Goal: Information Seeking & Learning: Learn about a topic

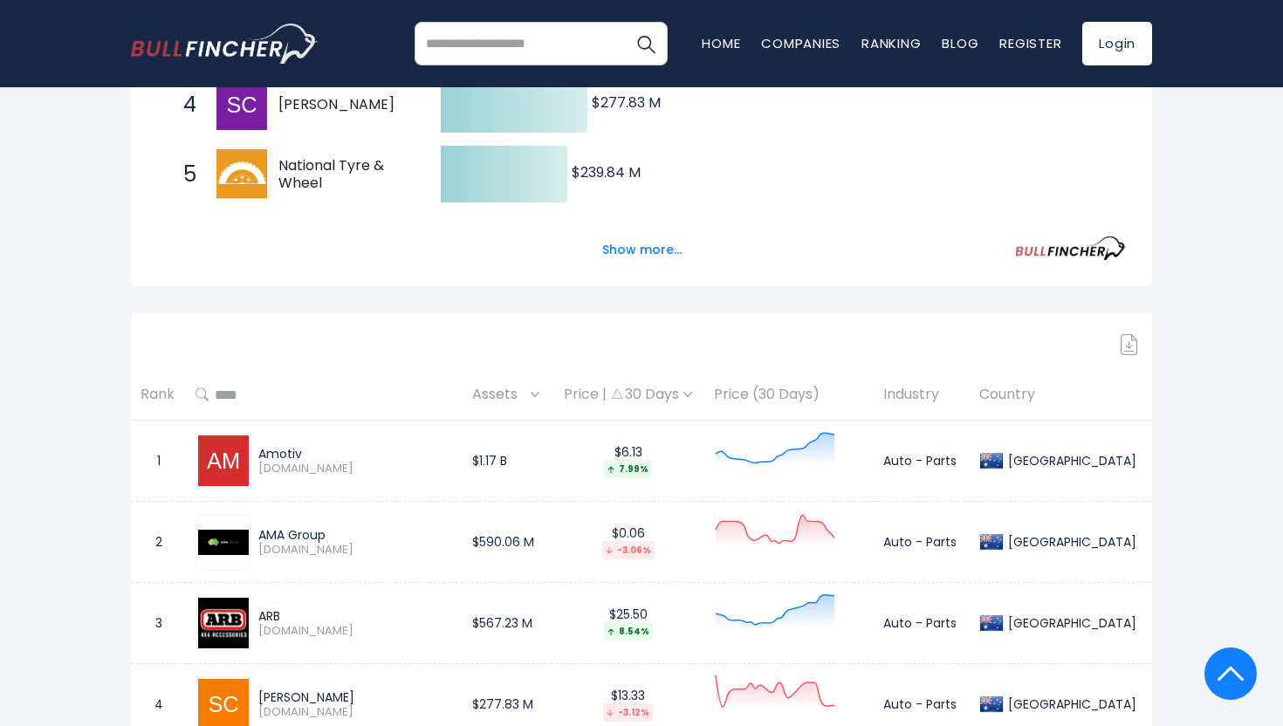
scroll to position [719, 0]
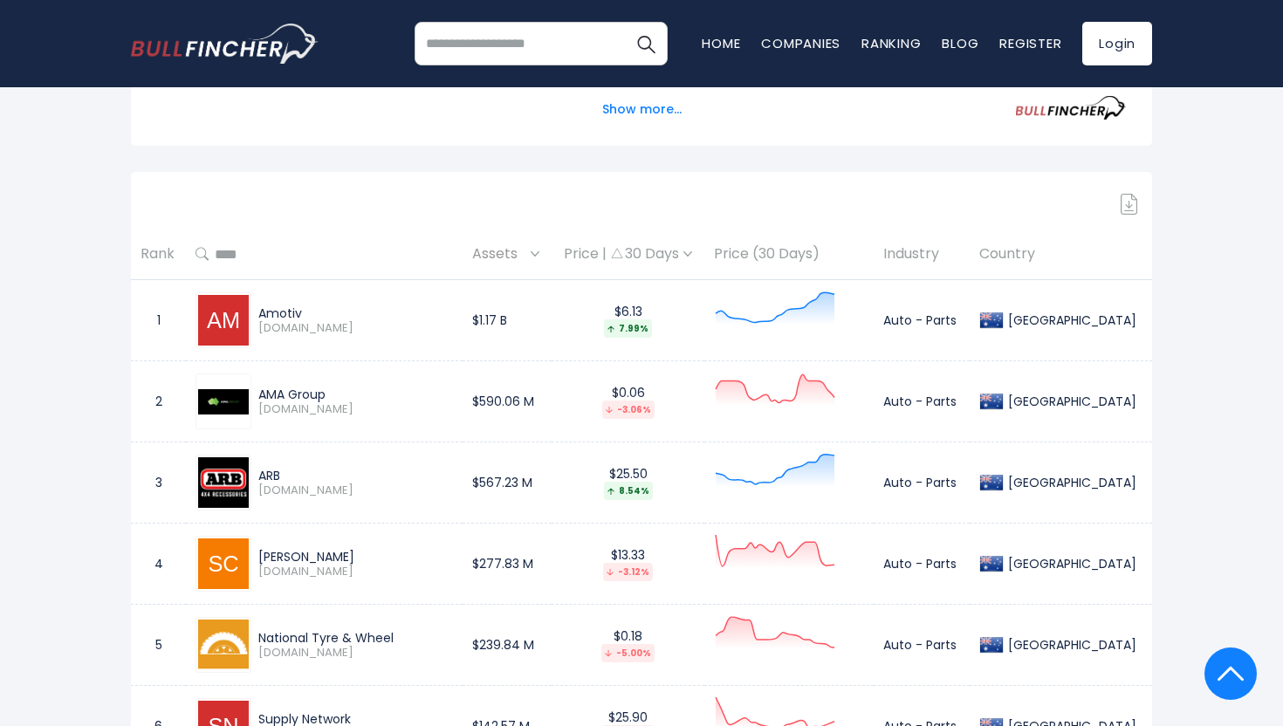
click at [695, 252] on div "Price | 30 Days" at bounding box center [628, 254] width 134 height 18
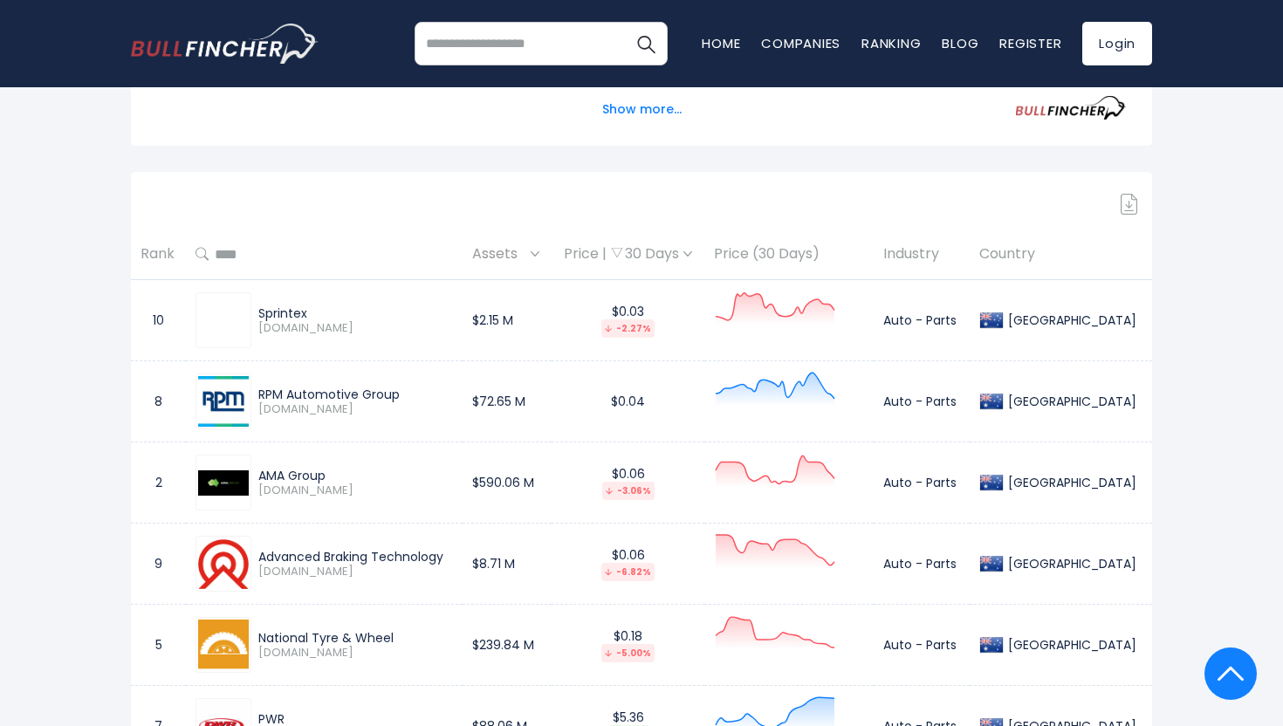
click at [695, 252] on div "Price | 30 Days" at bounding box center [628, 254] width 134 height 18
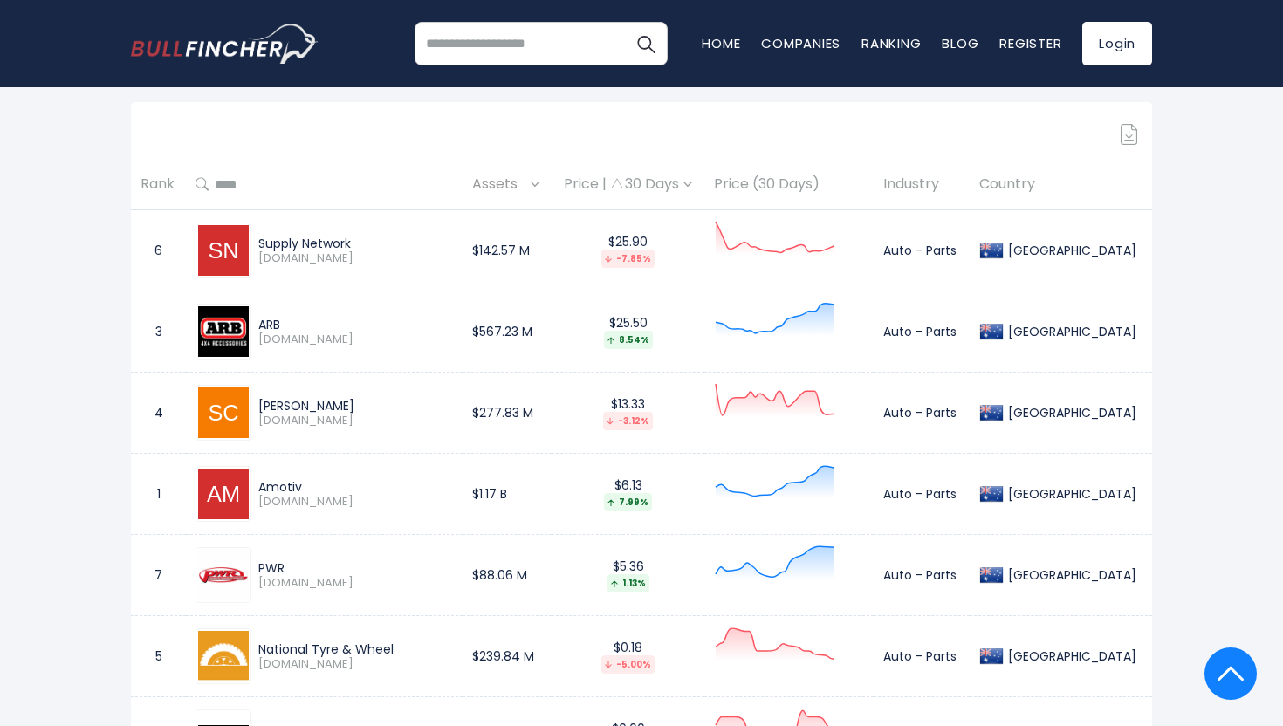
scroll to position [783, 0]
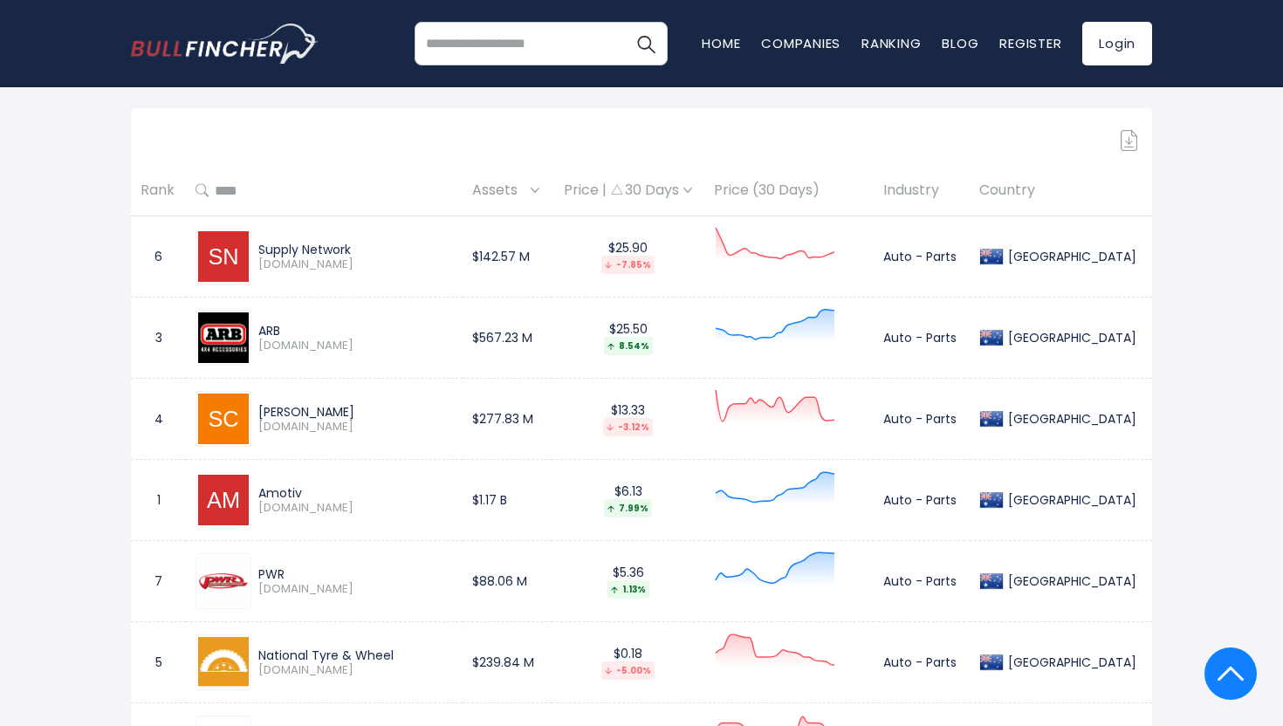
click at [623, 192] on img at bounding box center [617, 189] width 12 height 10
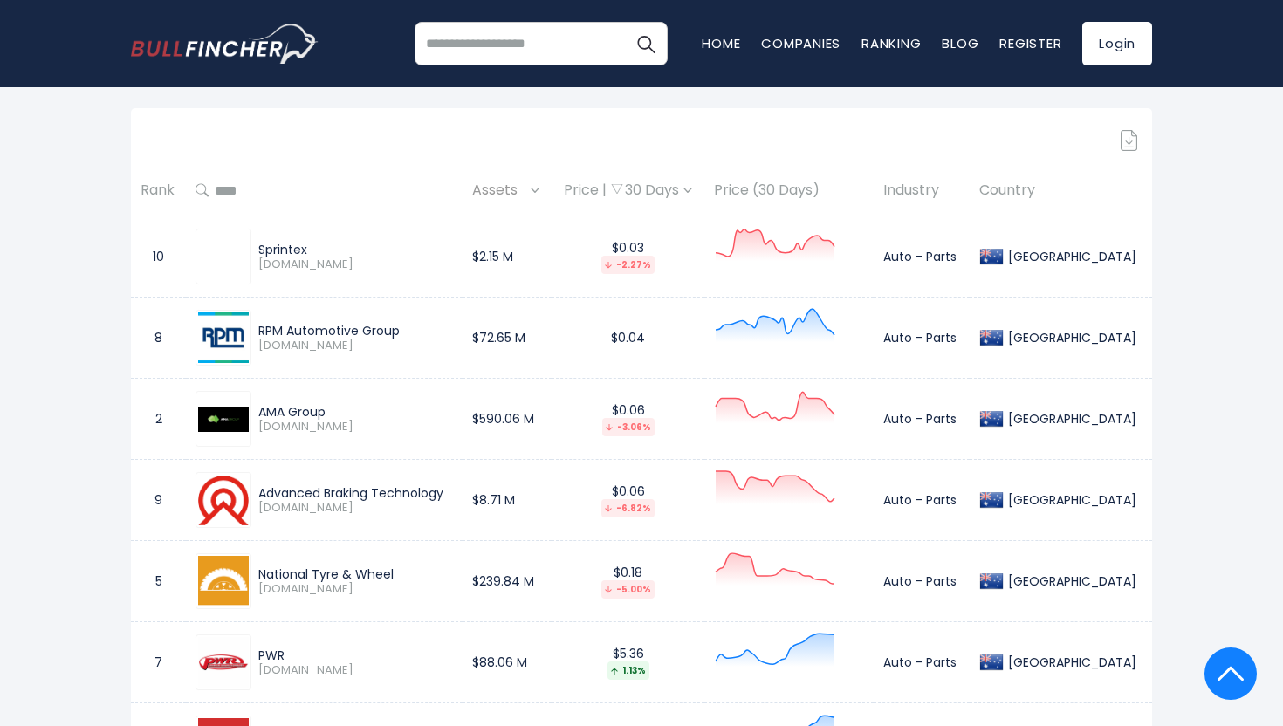
click at [664, 192] on div "Price | 30 Days" at bounding box center [628, 191] width 134 height 18
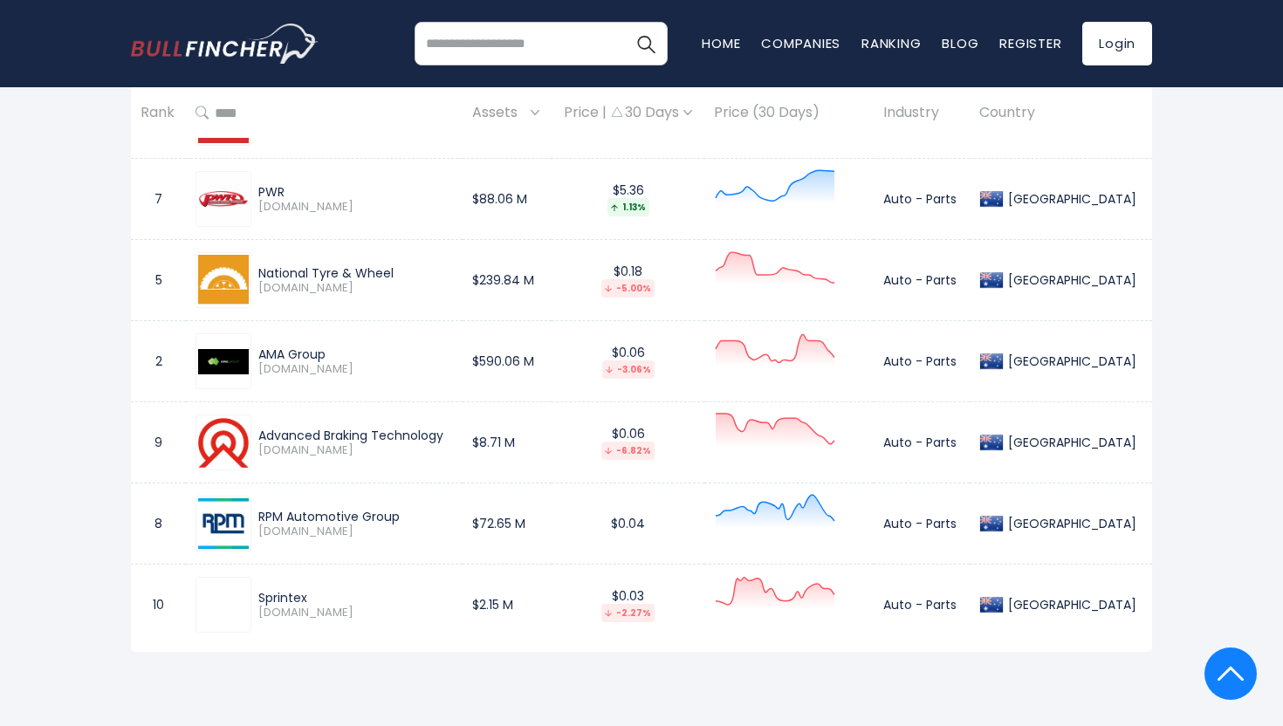
scroll to position [453, 0]
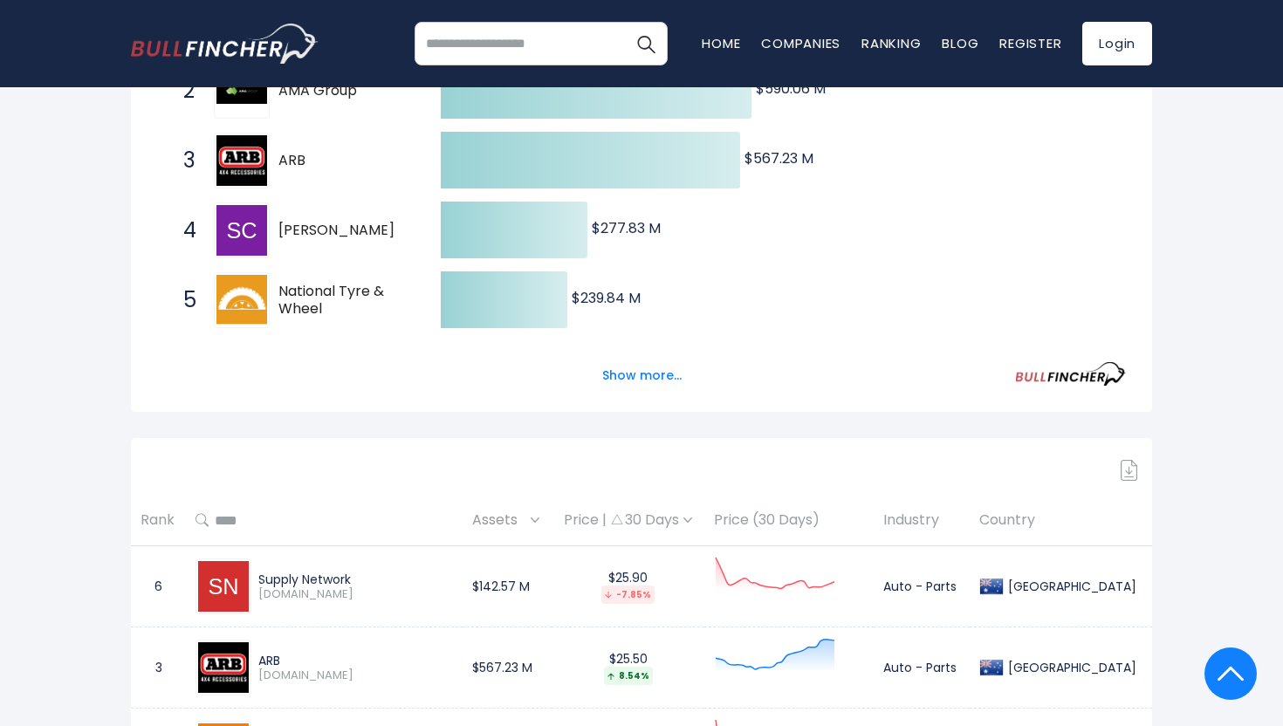
click at [157, 513] on th "Rank" at bounding box center [158, 520] width 55 height 51
click at [157, 519] on th "Rank" at bounding box center [158, 520] width 55 height 51
click at [543, 515] on div "Assets" at bounding box center [507, 520] width 71 height 27
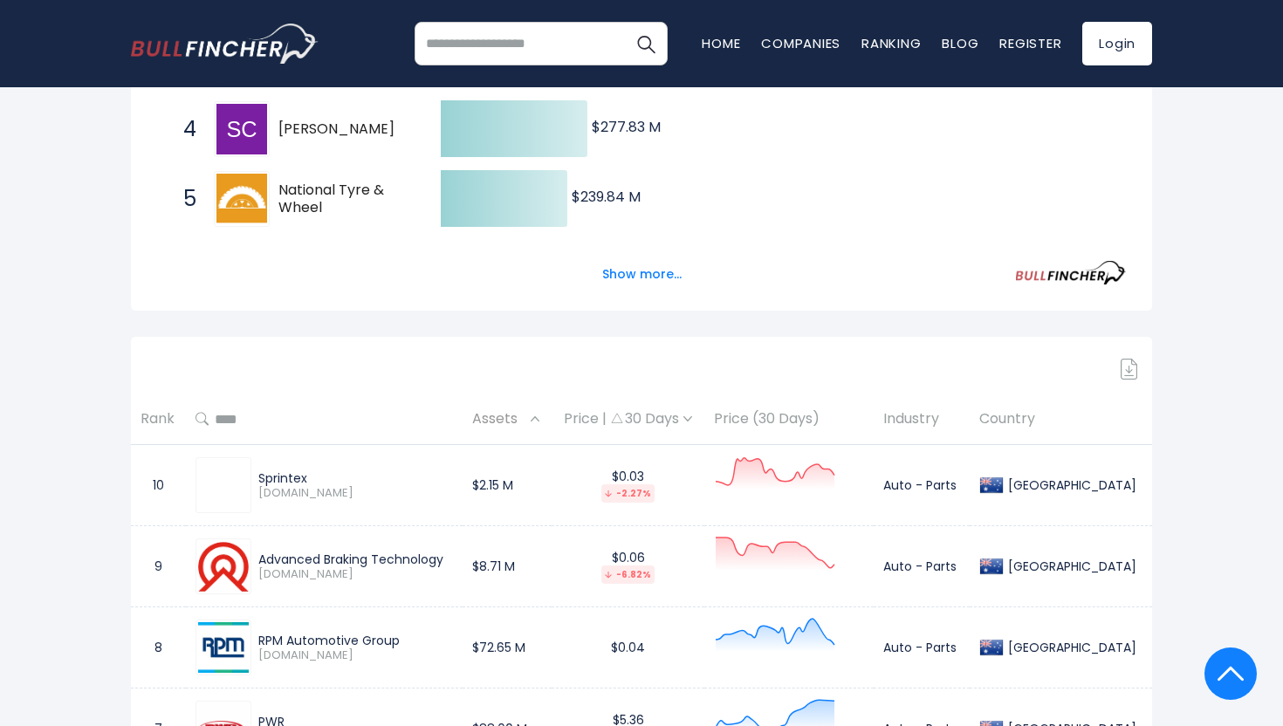
scroll to position [641, 0]
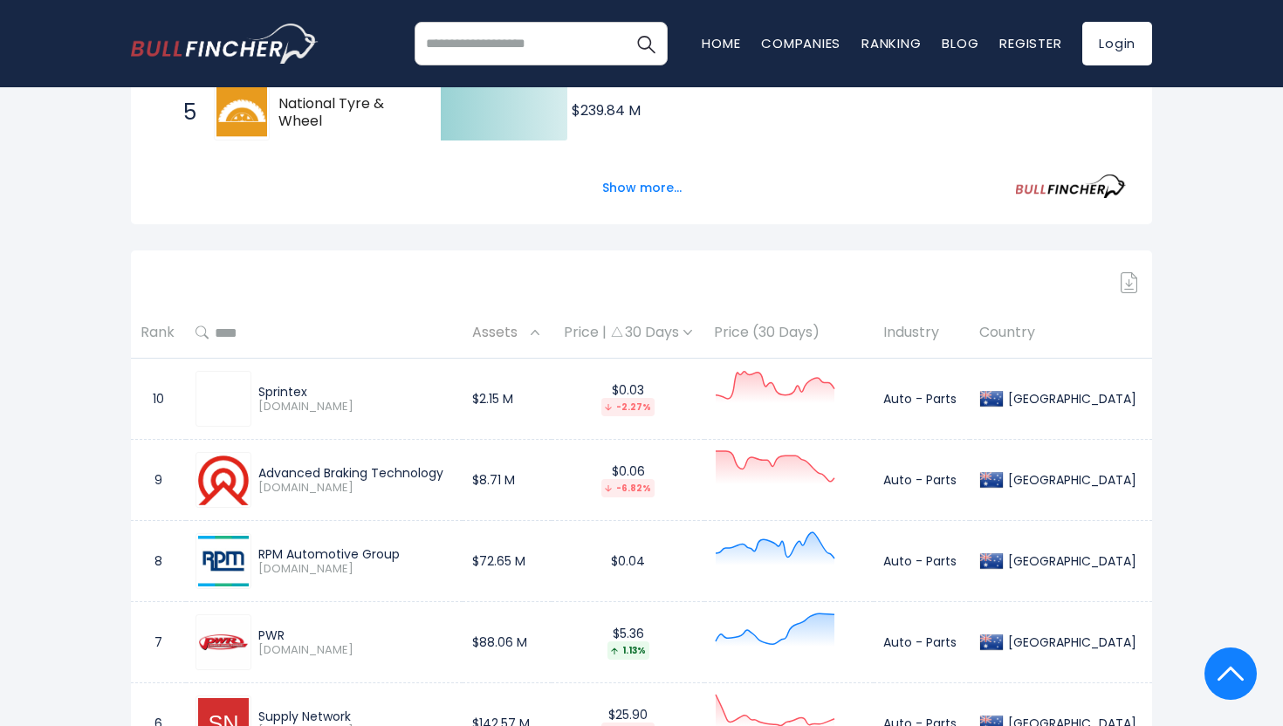
click at [526, 320] on span "Assets" at bounding box center [499, 332] width 54 height 27
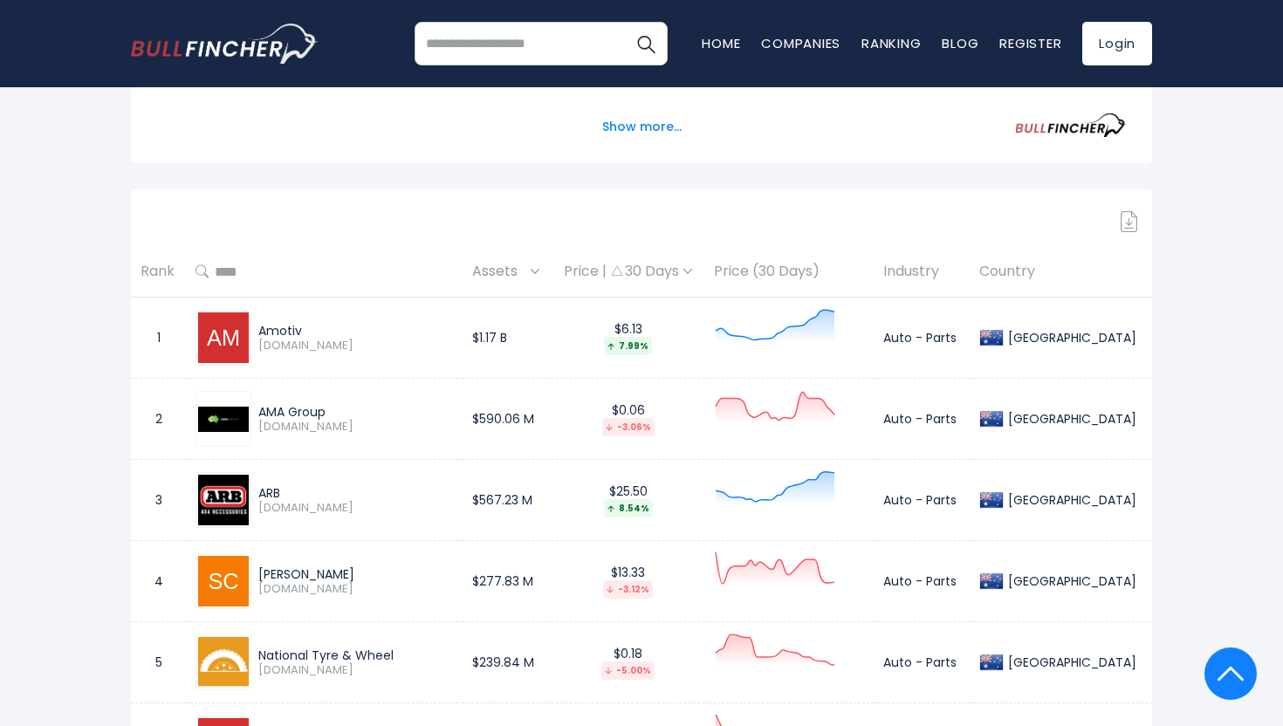
scroll to position [711, 0]
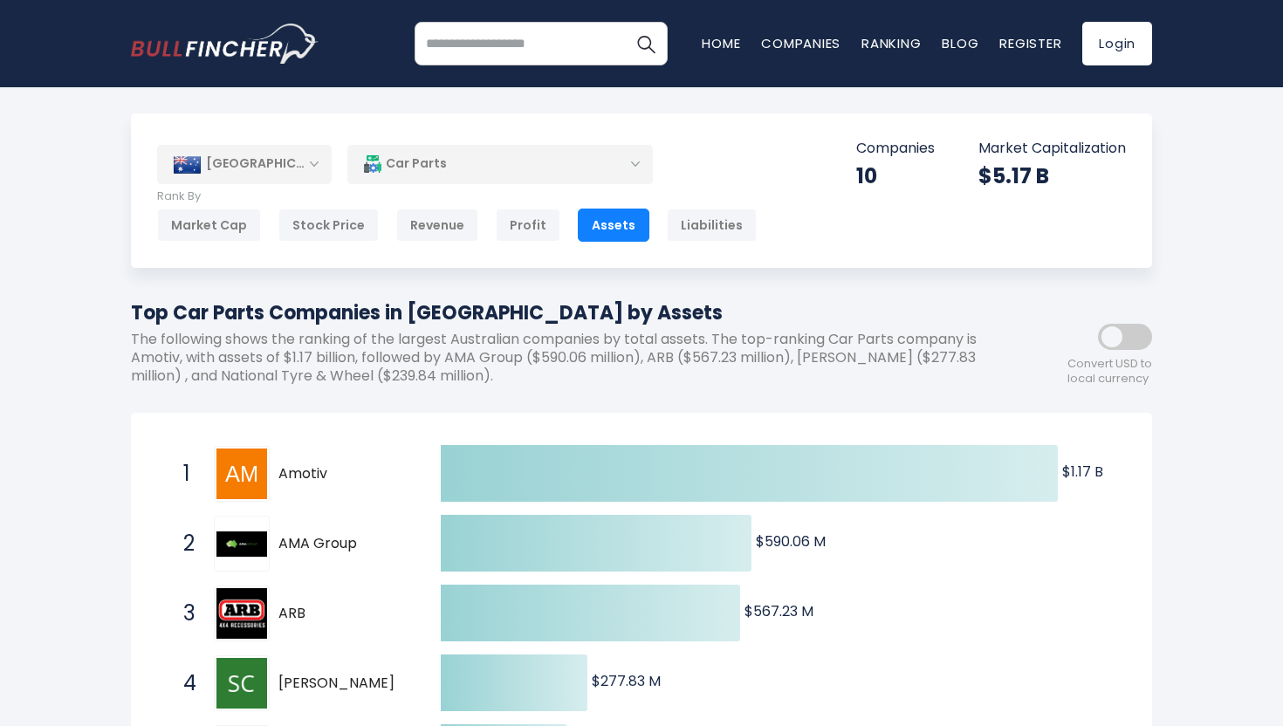
click at [490, 170] on div "Car Parts" at bounding box center [499, 164] width 305 height 40
